Goal: Task Accomplishment & Management: Use online tool/utility

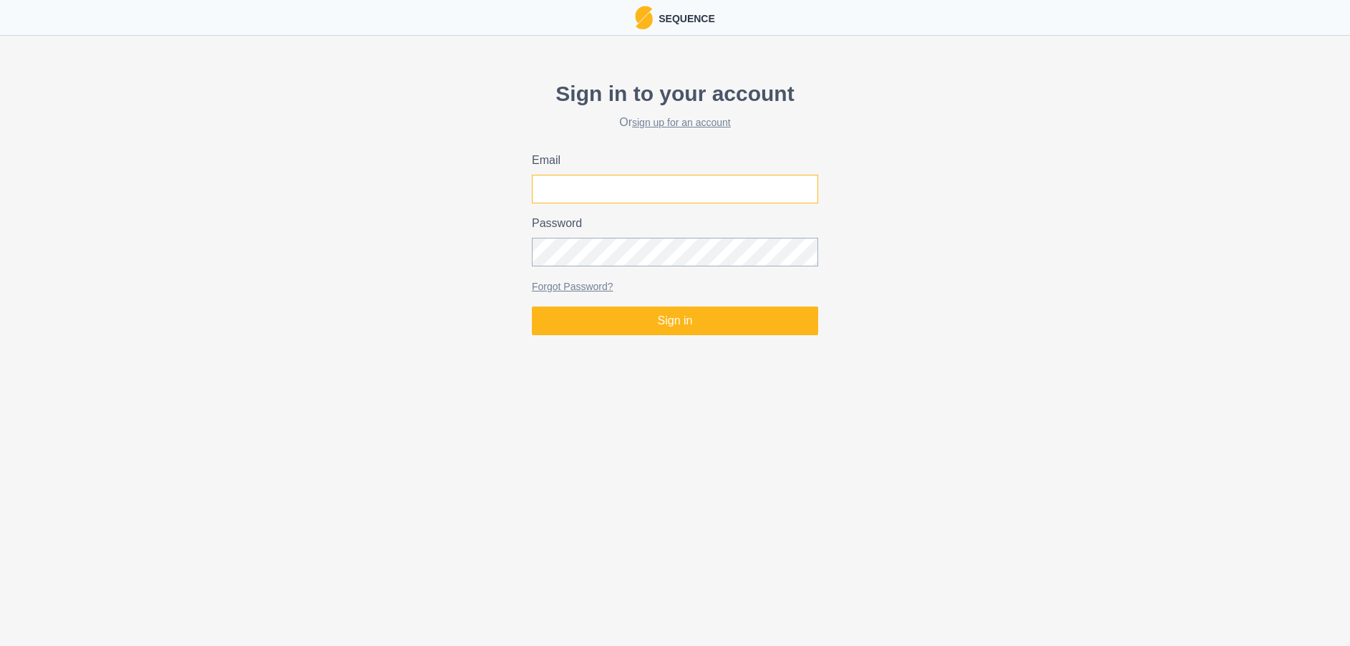
type input "[EMAIL_ADDRESS][DOMAIN_NAME]"
click at [652, 198] on input "[EMAIL_ADDRESS][DOMAIN_NAME]" at bounding box center [675, 189] width 286 height 29
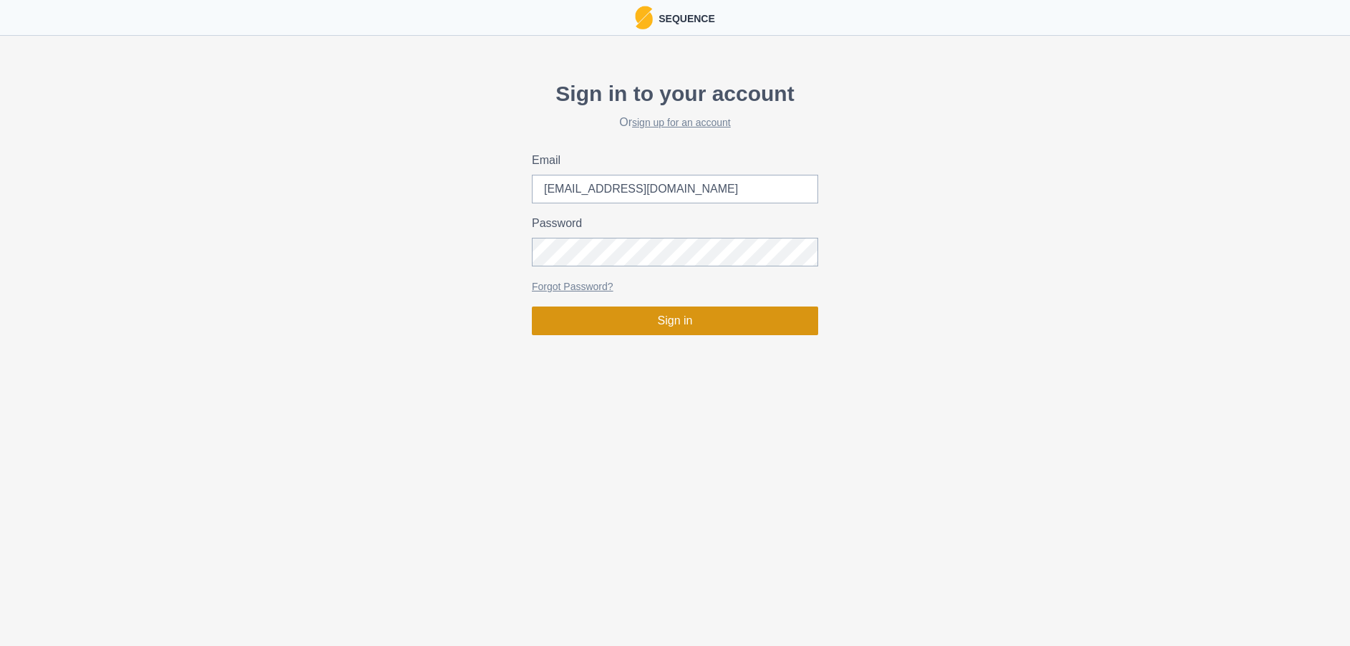
click at [651, 311] on button "Sign in" at bounding box center [675, 320] width 286 height 29
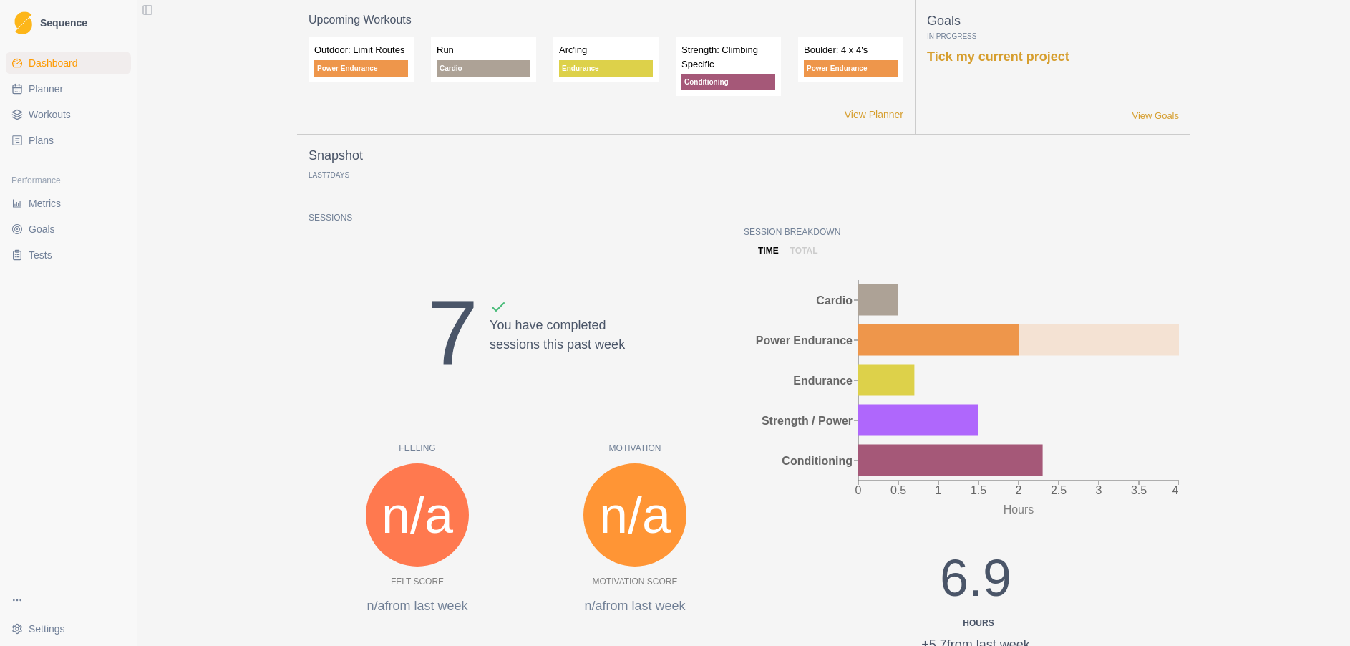
click at [38, 84] on span "Planner" at bounding box center [46, 89] width 34 height 14
select select "month"
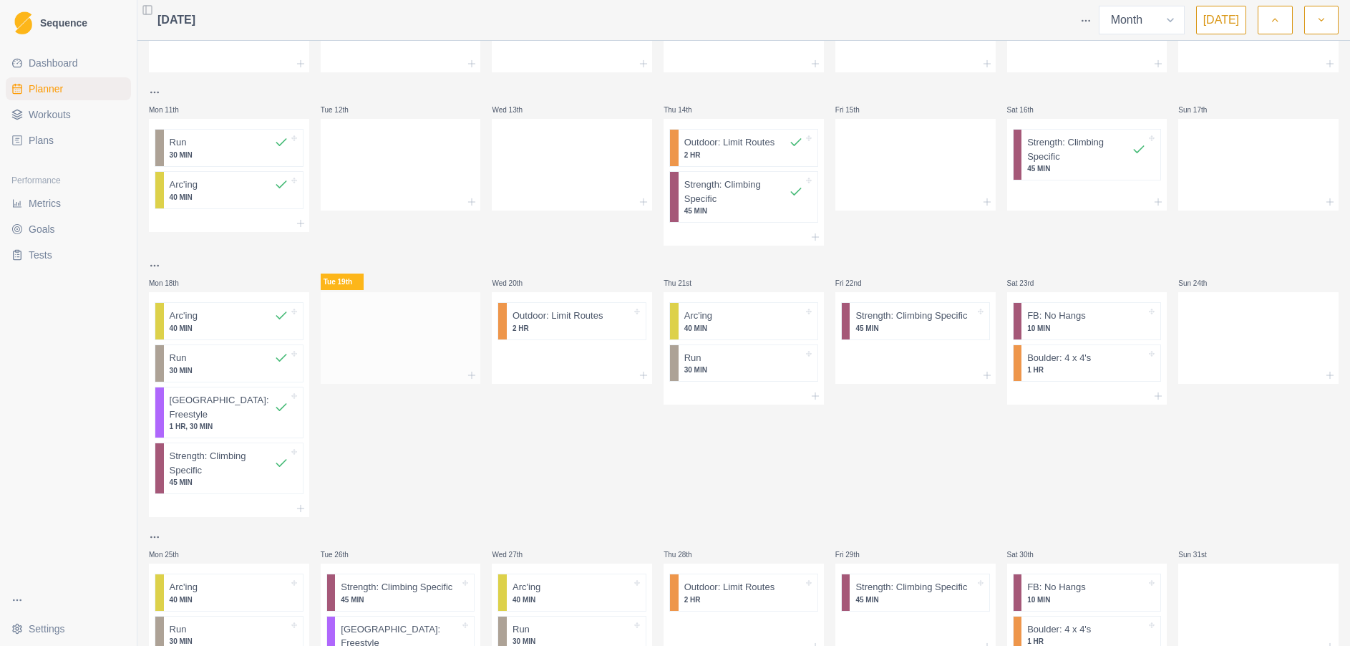
scroll to position [251, 0]
